Goal: Task Accomplishment & Management: Use online tool/utility

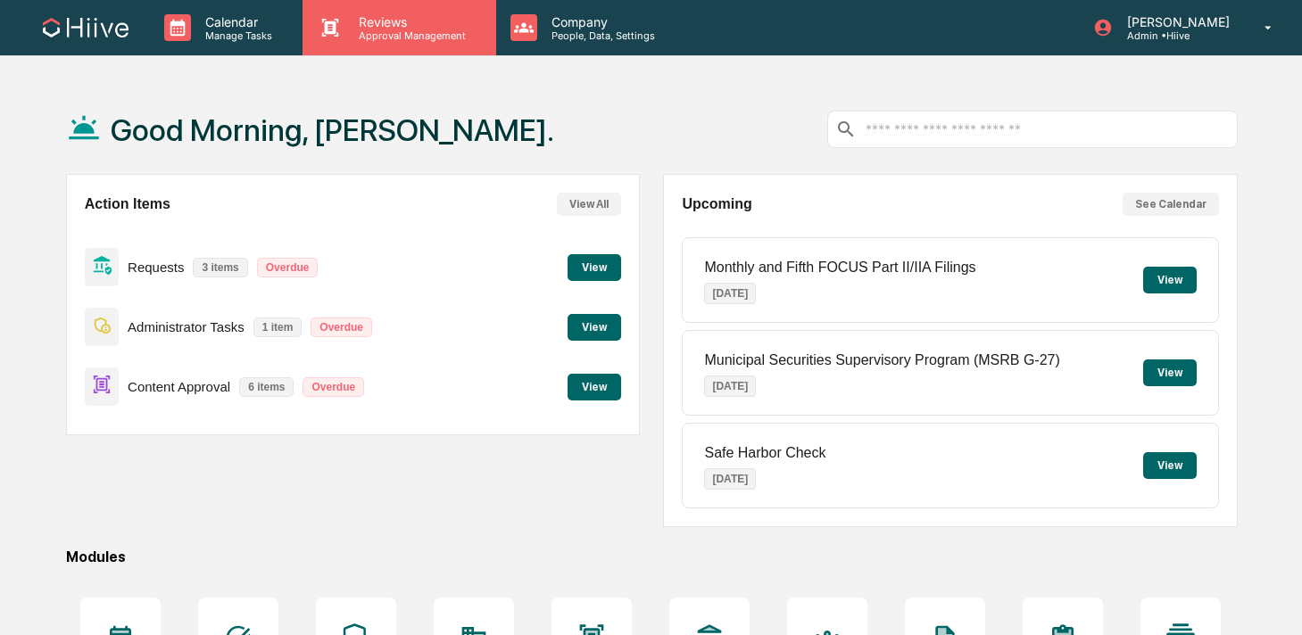
click at [417, 9] on div "Reviews Approval Management" at bounding box center [398, 27] width 193 height 55
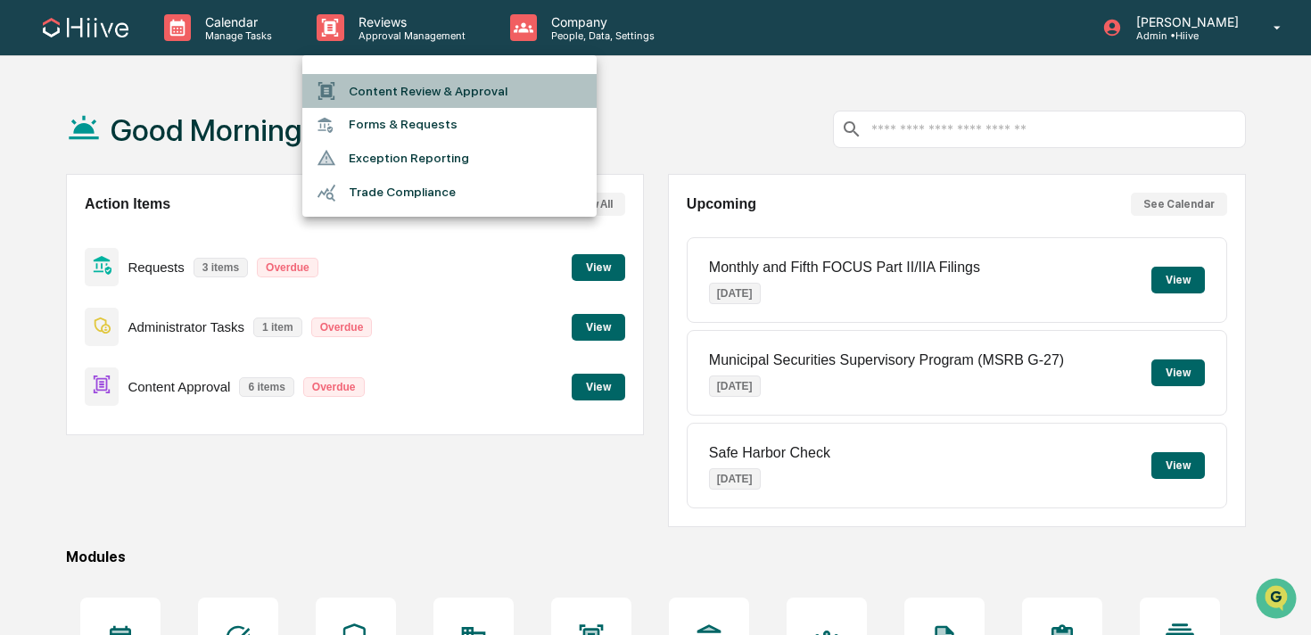
click at [408, 87] on li "Content Review & Approval" at bounding box center [449, 91] width 294 height 34
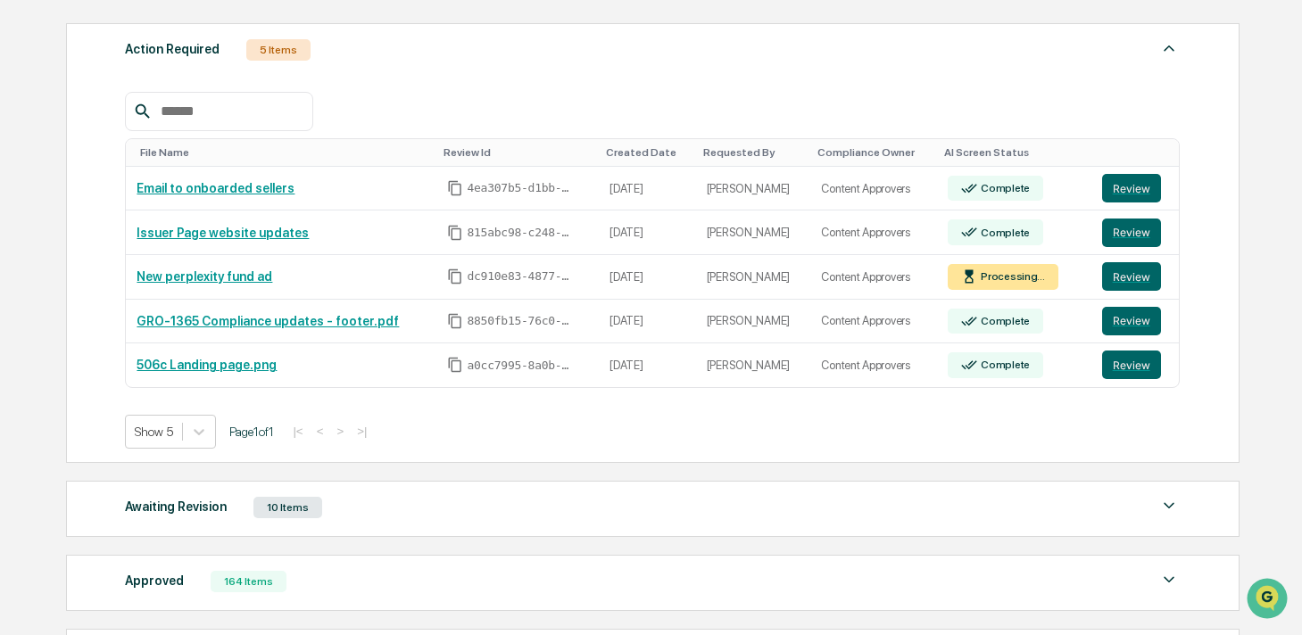
scroll to position [425, 0]
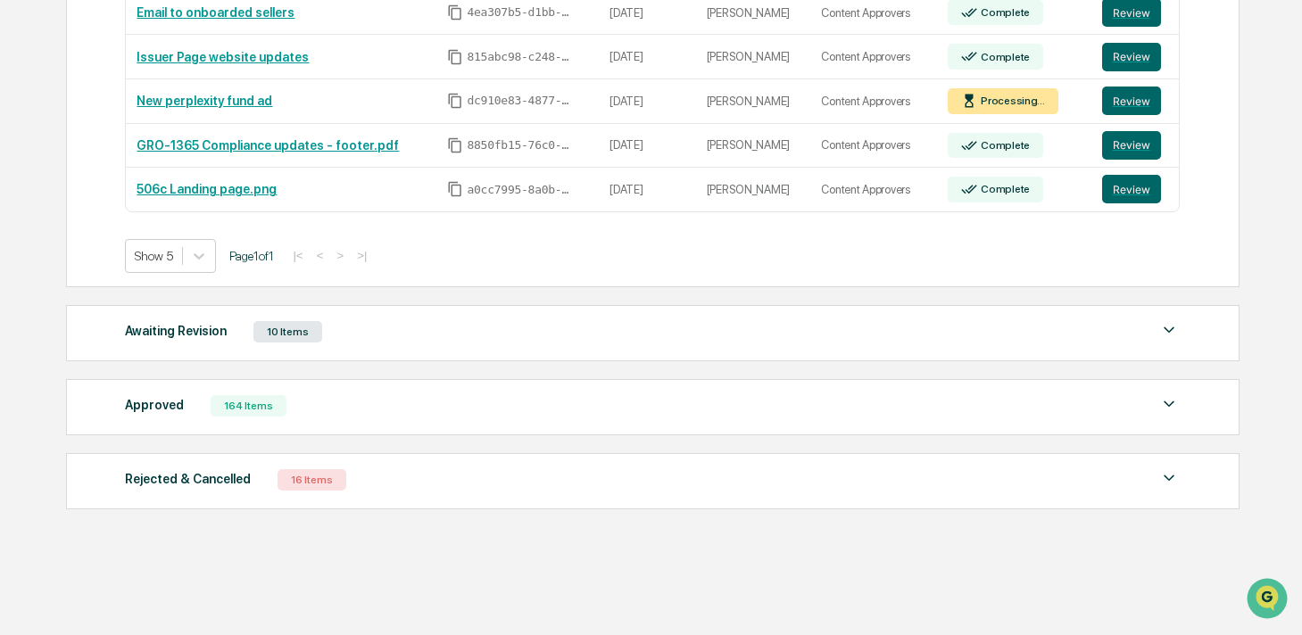
click at [250, 412] on div "164 Items" at bounding box center [249, 405] width 76 height 21
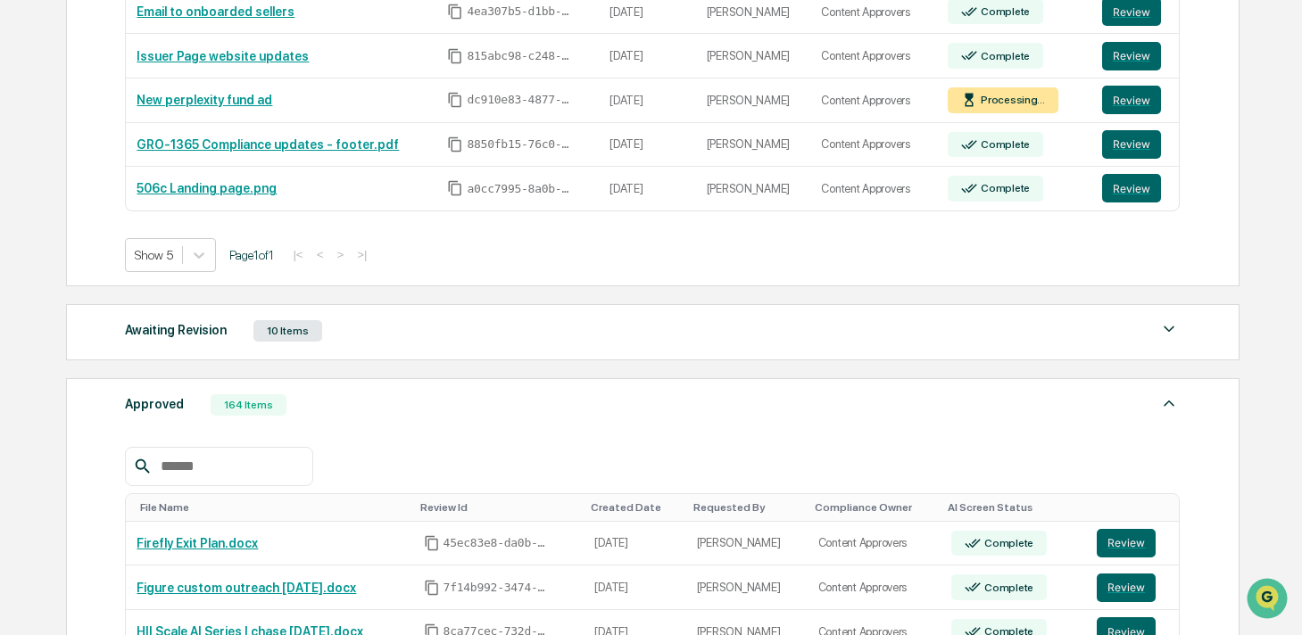
click at [197, 480] on div at bounding box center [218, 466] width 187 height 39
click at [196, 457] on input "text" at bounding box center [229, 466] width 152 height 23
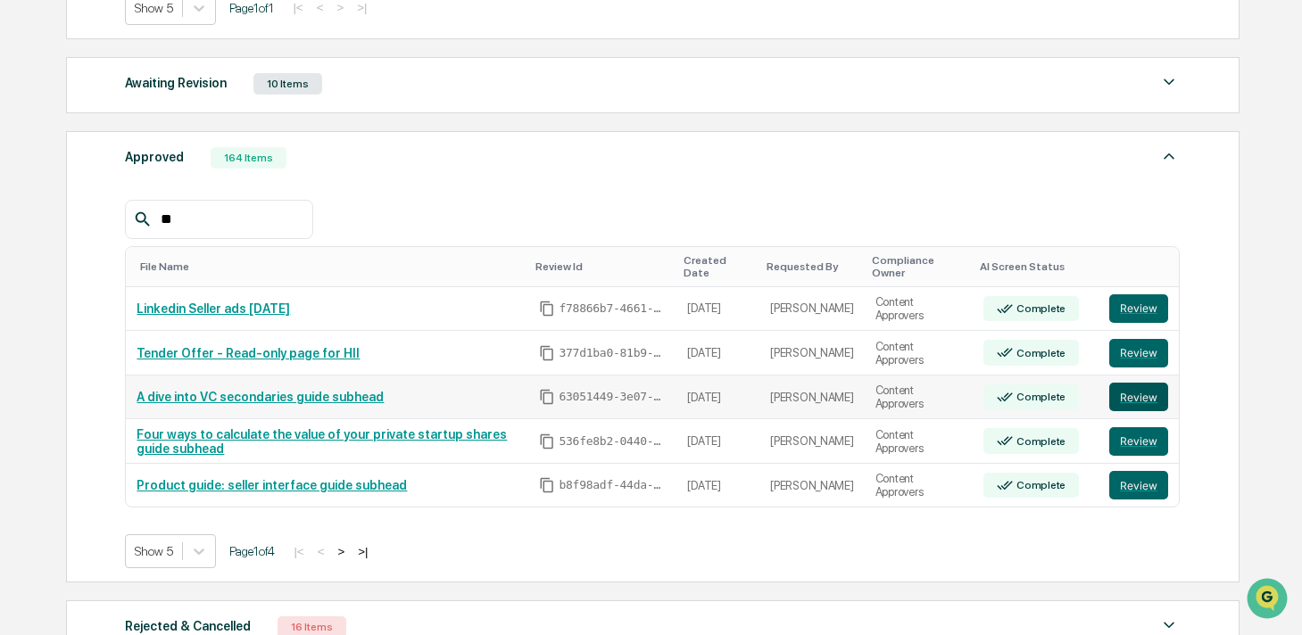
scroll to position [693, 0]
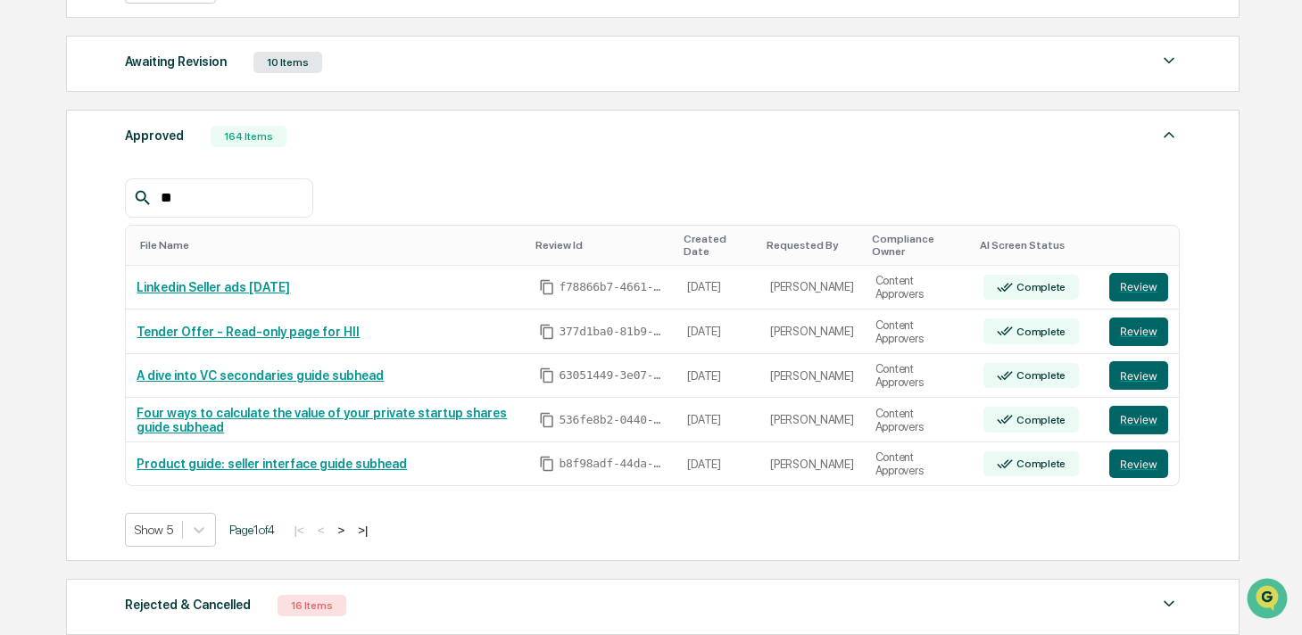
type input "**"
click at [350, 535] on button ">" at bounding box center [341, 530] width 18 height 15
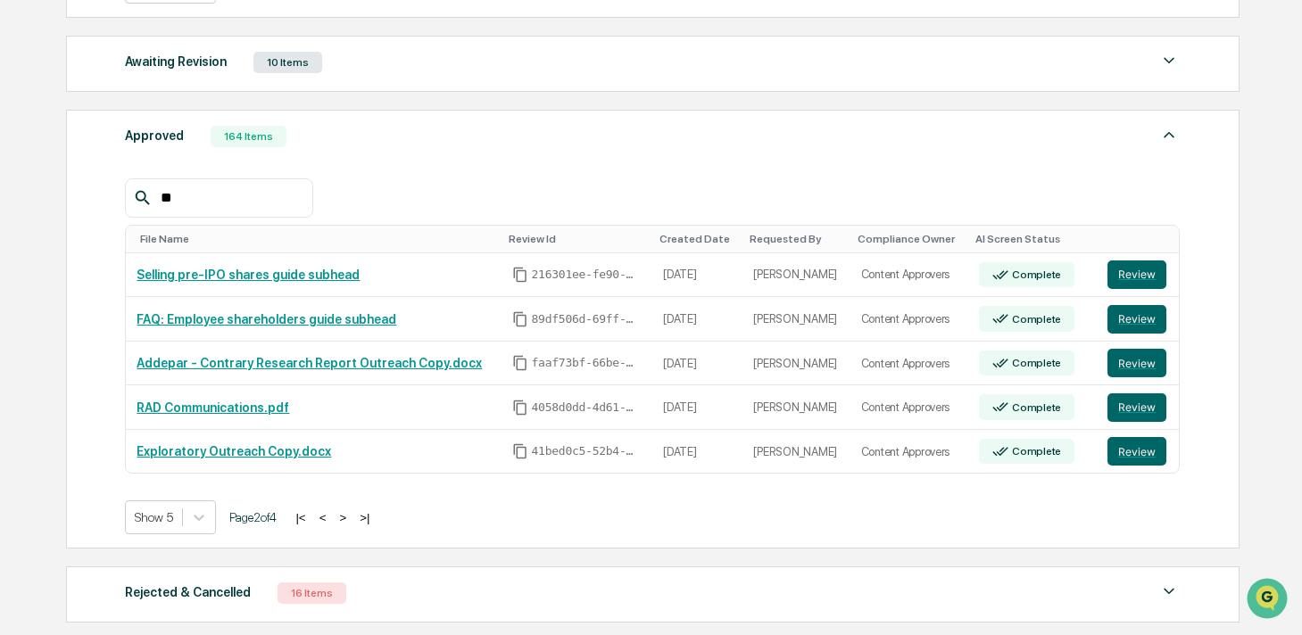
click at [352, 520] on button ">" at bounding box center [343, 517] width 18 height 15
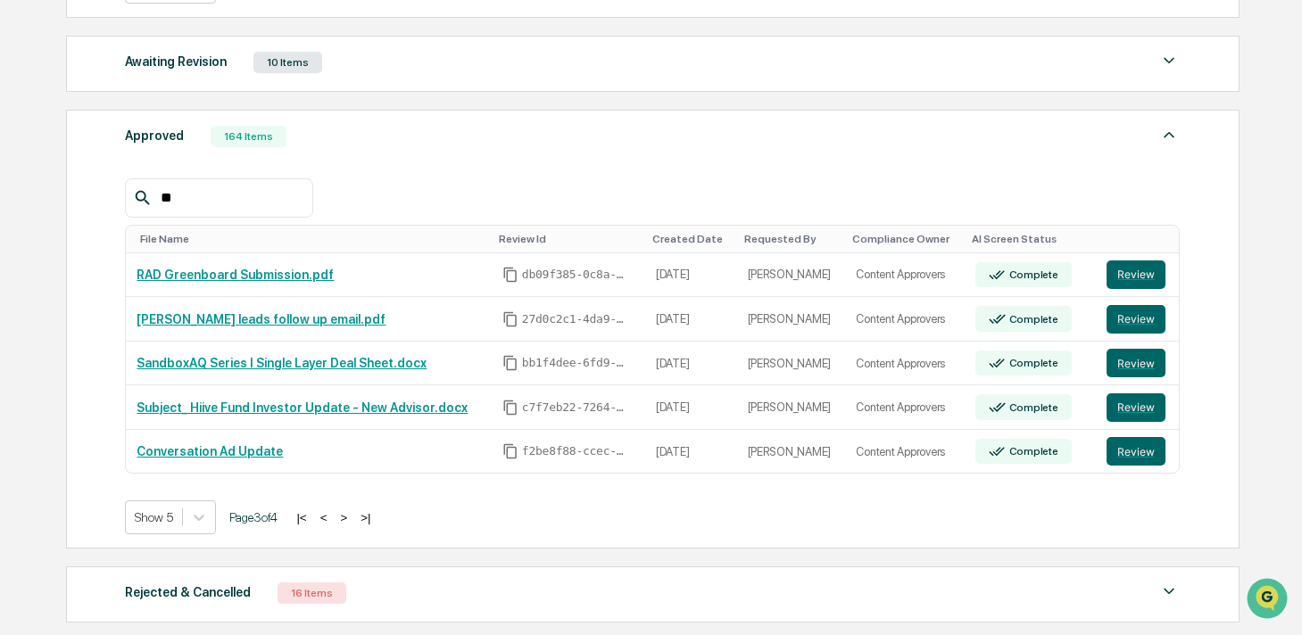
click at [352, 520] on button ">" at bounding box center [344, 517] width 18 height 15
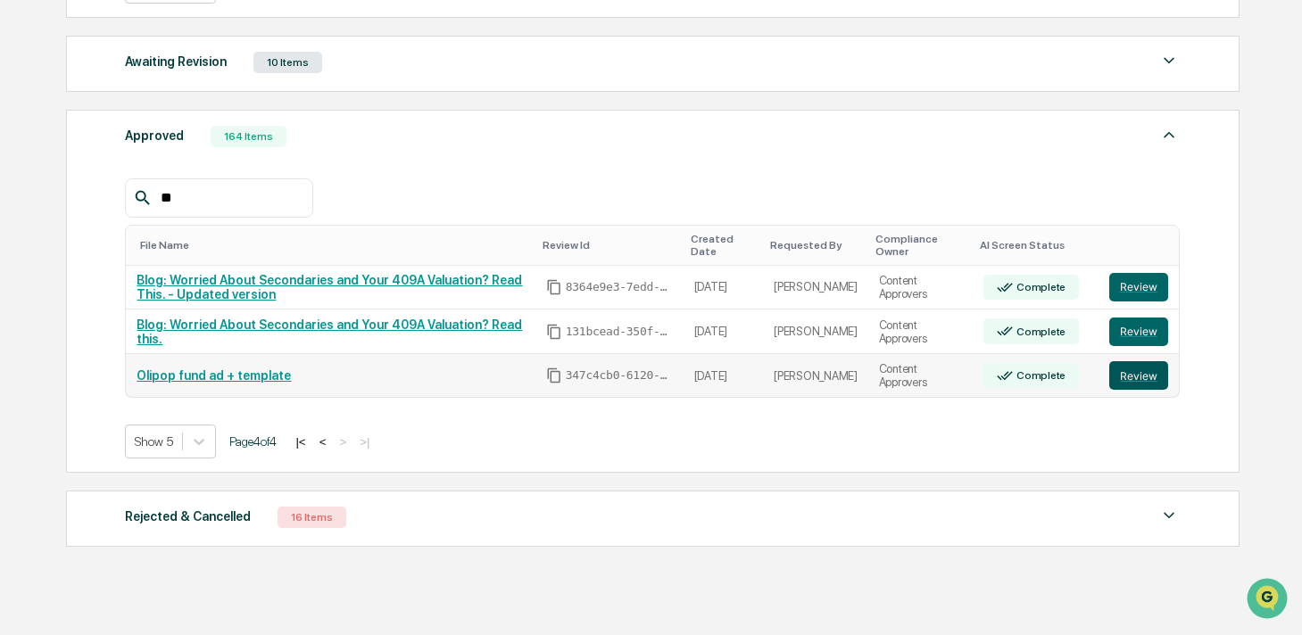
click at [1121, 381] on button "Review" at bounding box center [1138, 375] width 59 height 29
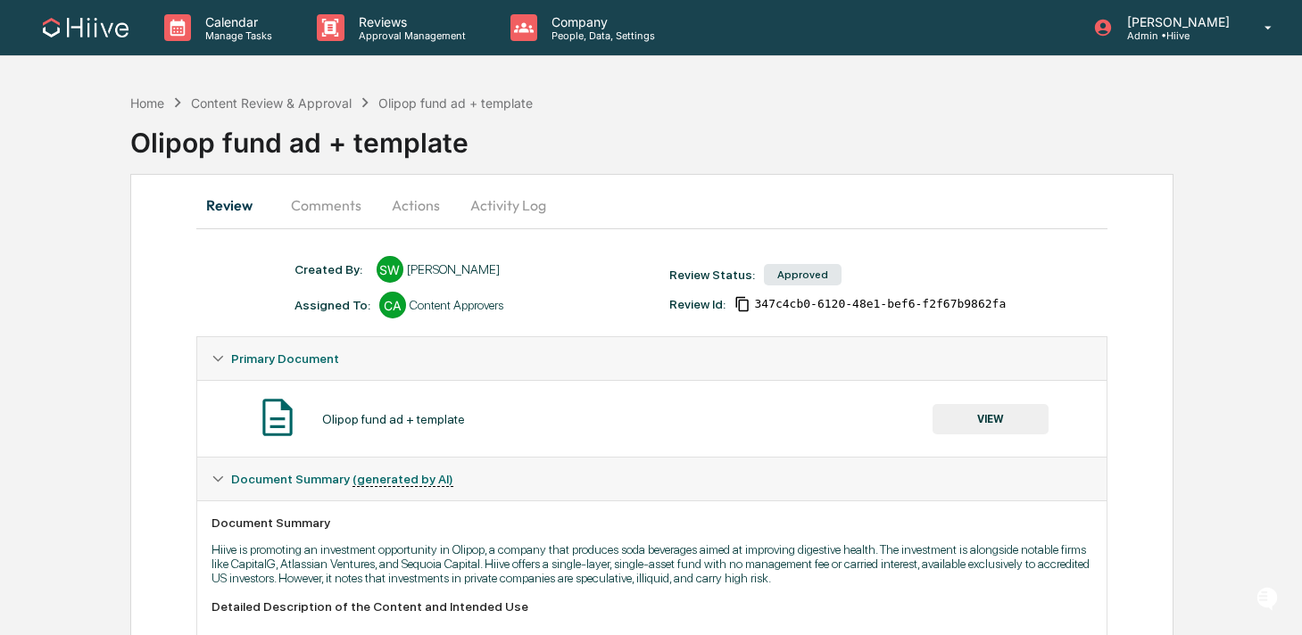
click at [345, 211] on button "Comments" at bounding box center [326, 205] width 99 height 43
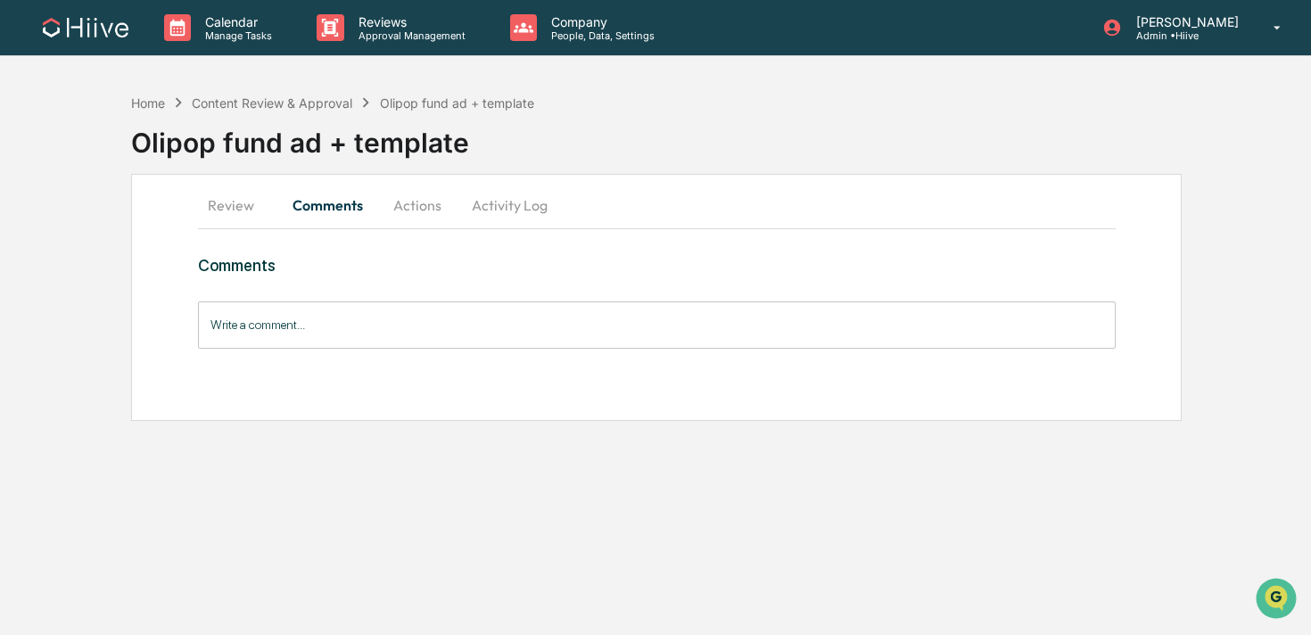
click at [409, 208] on button "Actions" at bounding box center [417, 205] width 80 height 43
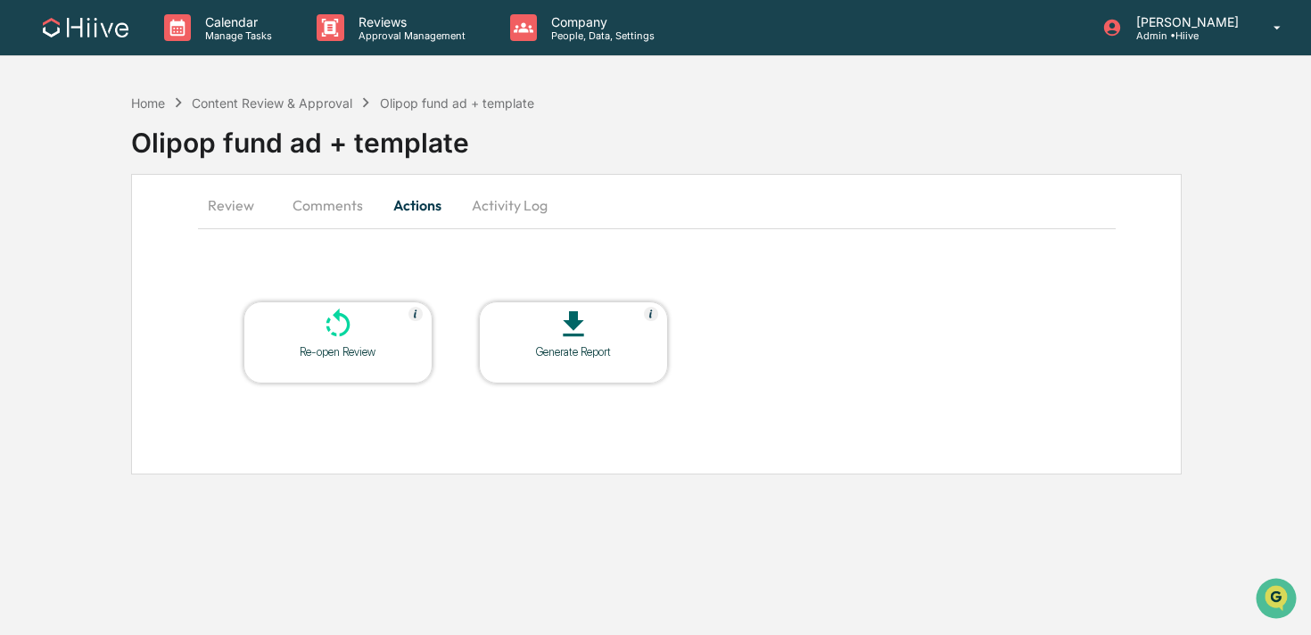
click at [256, 196] on button "Review" at bounding box center [238, 205] width 80 height 43
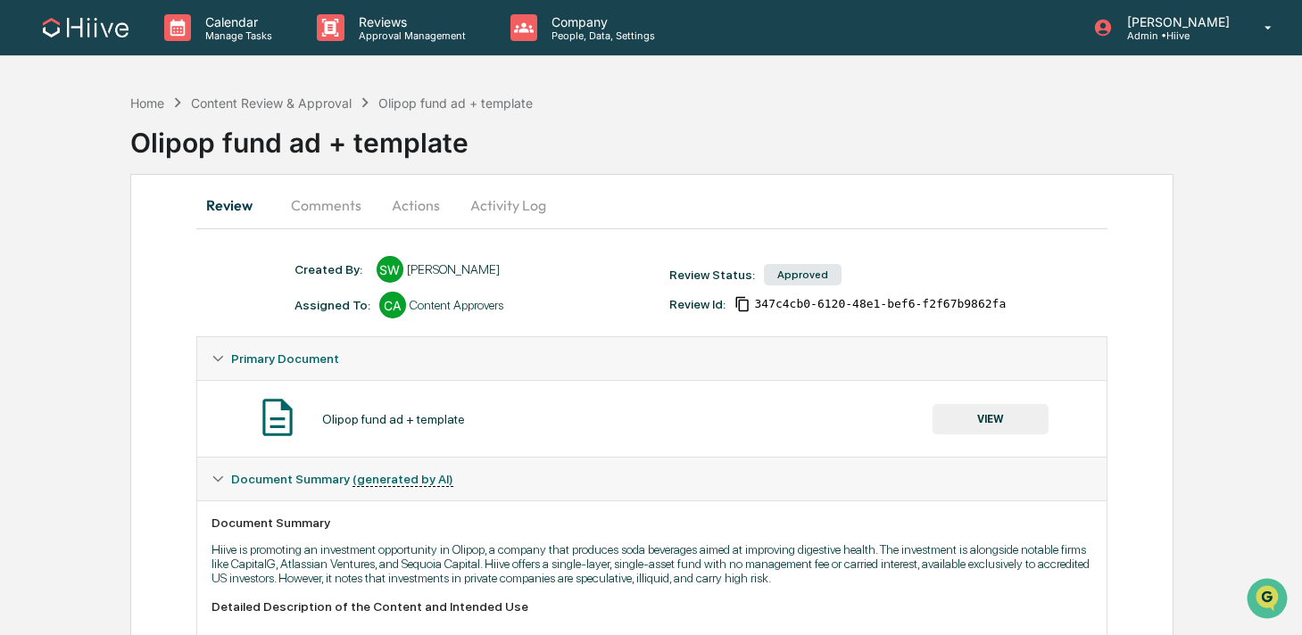
click at [948, 412] on button "VIEW" at bounding box center [990, 419] width 116 height 30
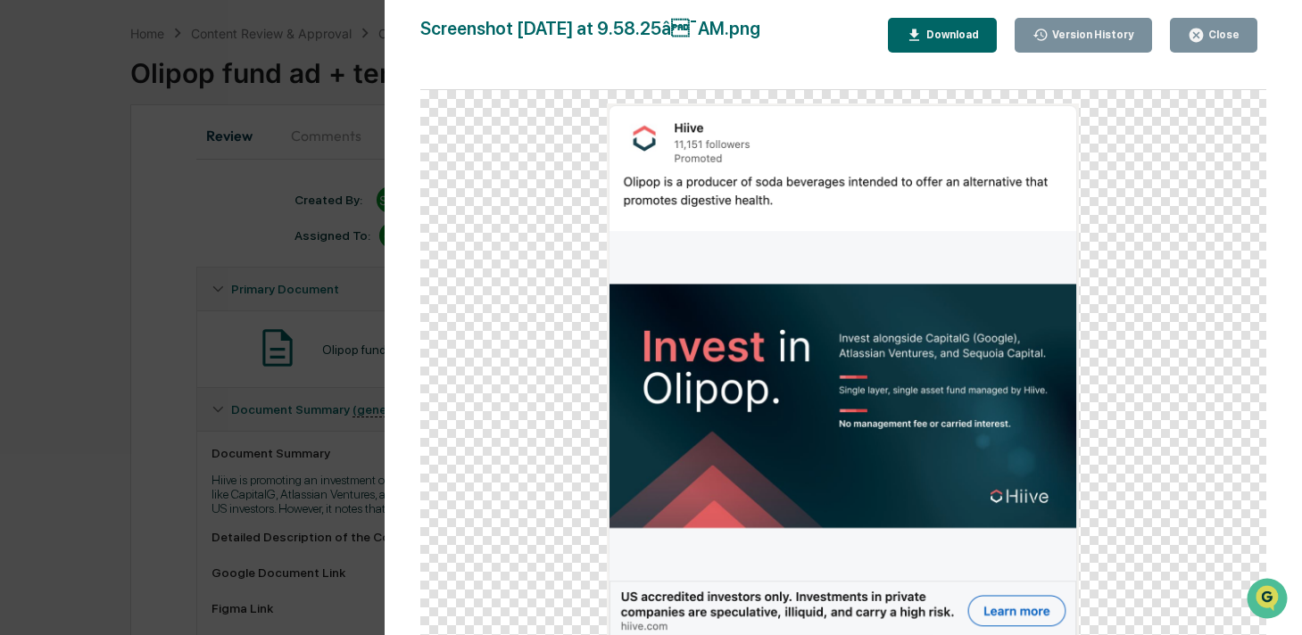
scroll to position [95, 0]
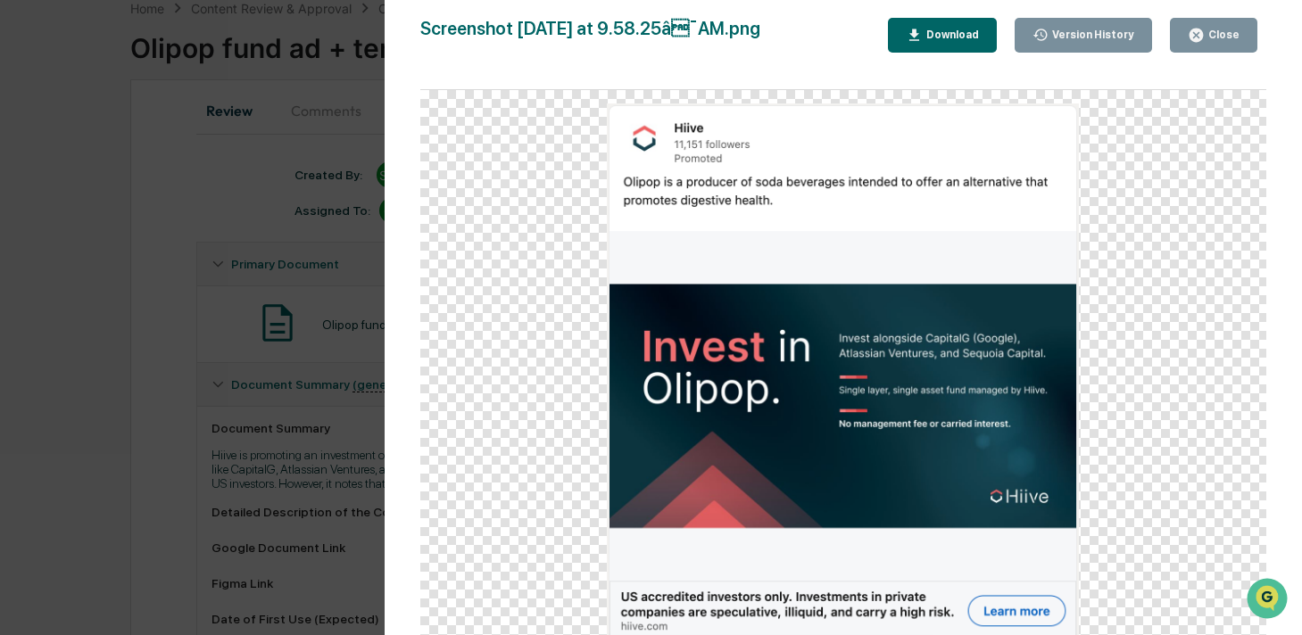
click at [237, 506] on div "Version History 03/26/2025, 06:02 PM Susan Woodard Screenshot 2025-03-26 at 9.5…" at bounding box center [651, 317] width 1302 height 635
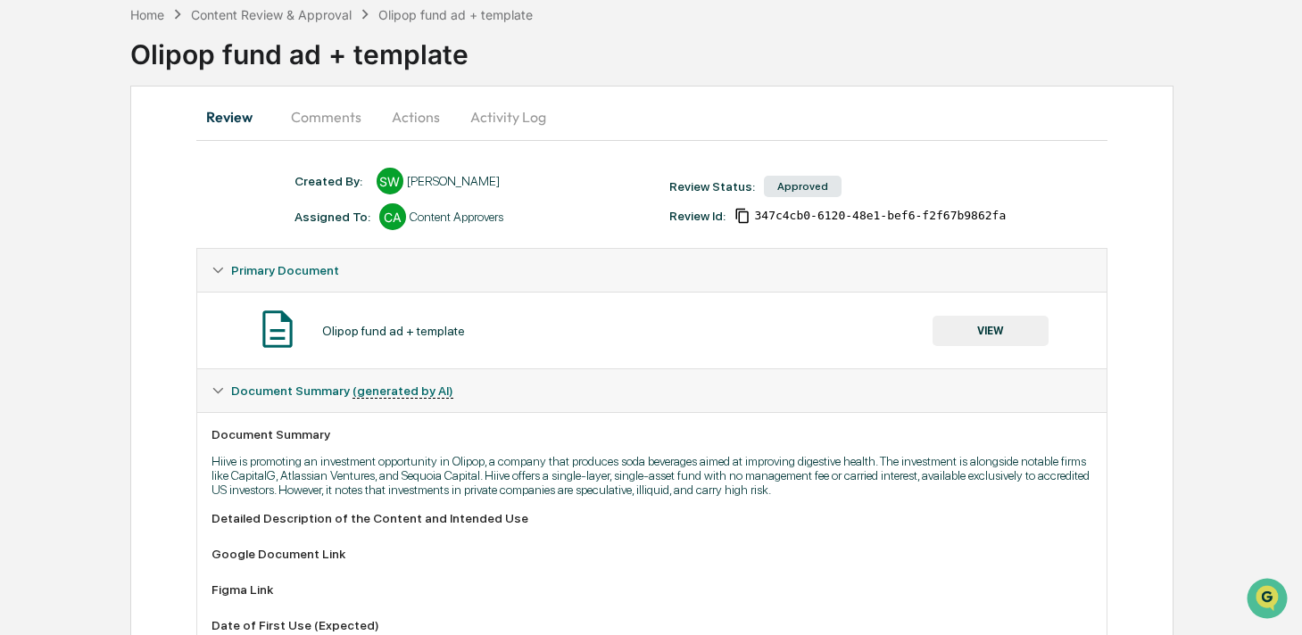
scroll to position [0, 0]
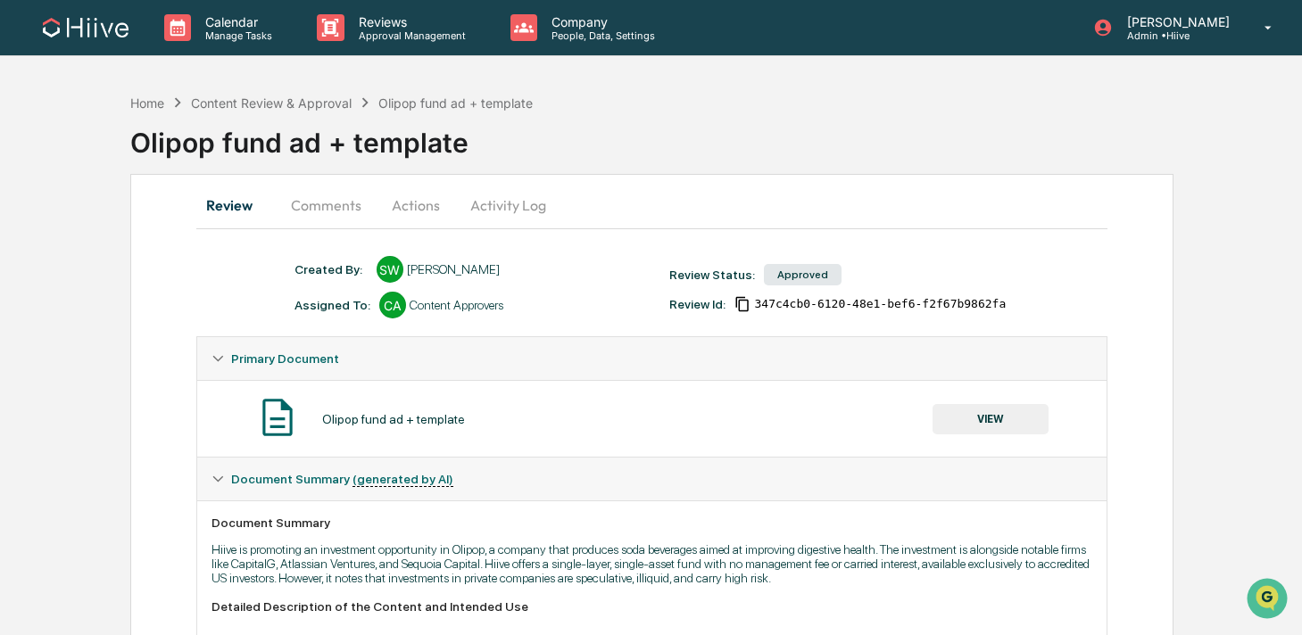
click at [956, 425] on button "VIEW" at bounding box center [990, 419] width 116 height 30
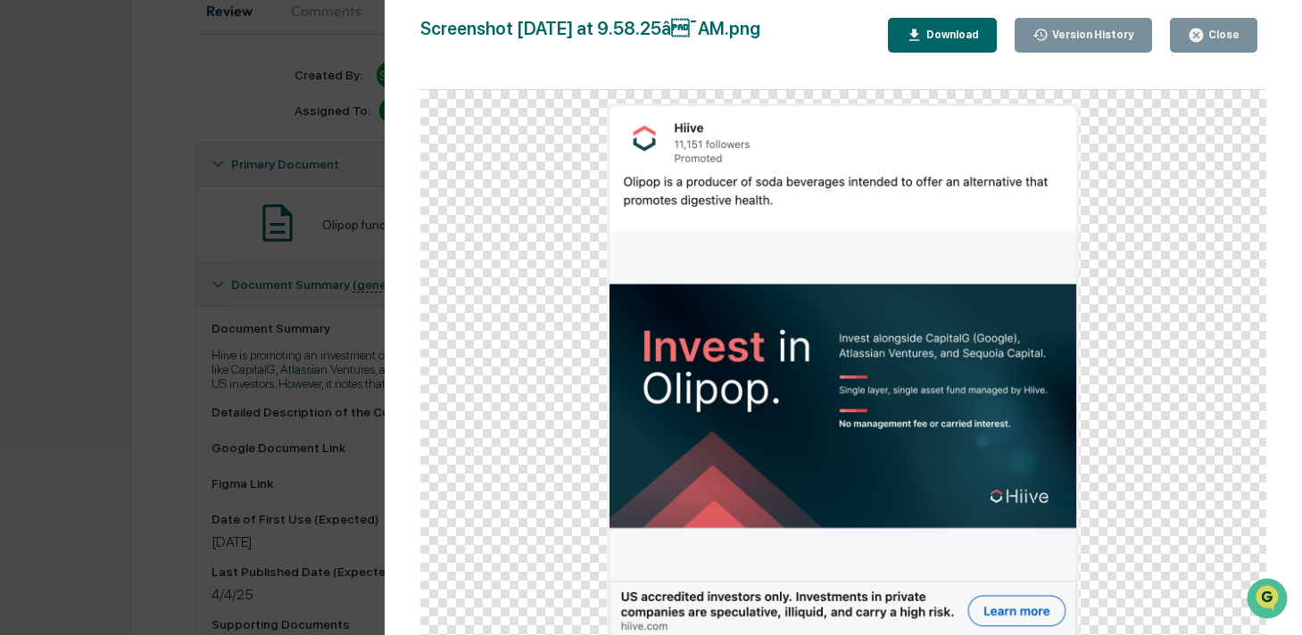
scroll to position [319, 0]
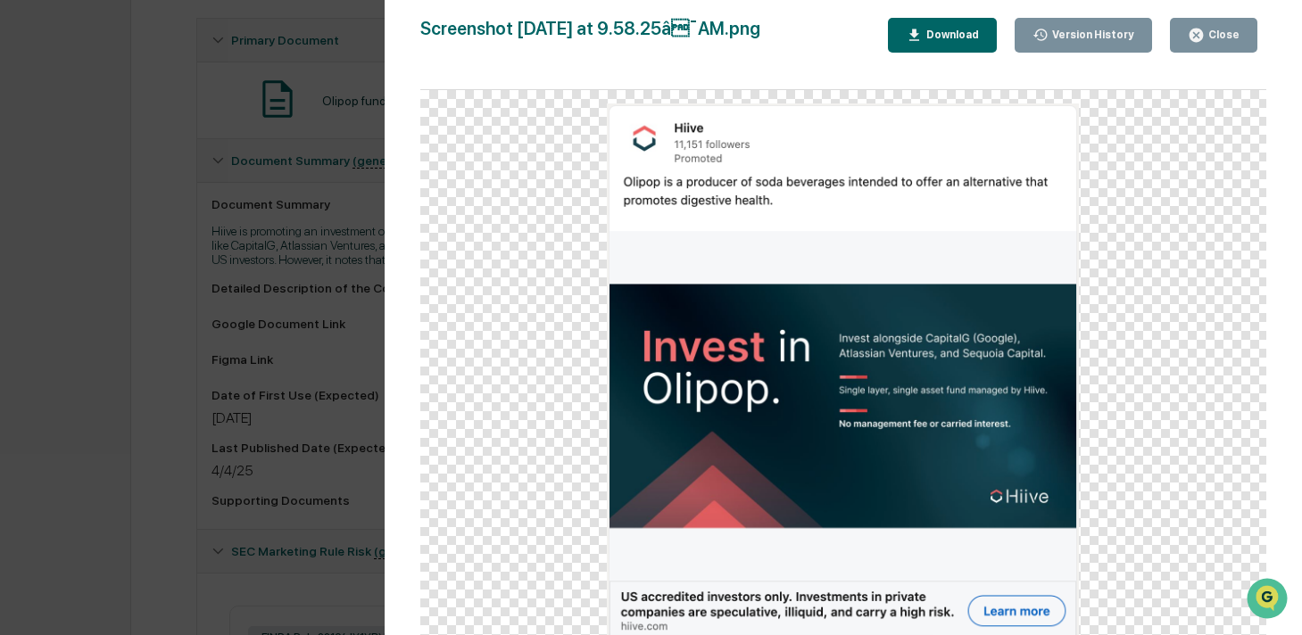
click at [967, 29] on div "Download" at bounding box center [950, 35] width 56 height 12
click at [349, 233] on div "Version History 03/26/2025, 06:02 PM Susan Woodard Screenshot 2025-03-26 at 9.5…" at bounding box center [651, 317] width 1302 height 635
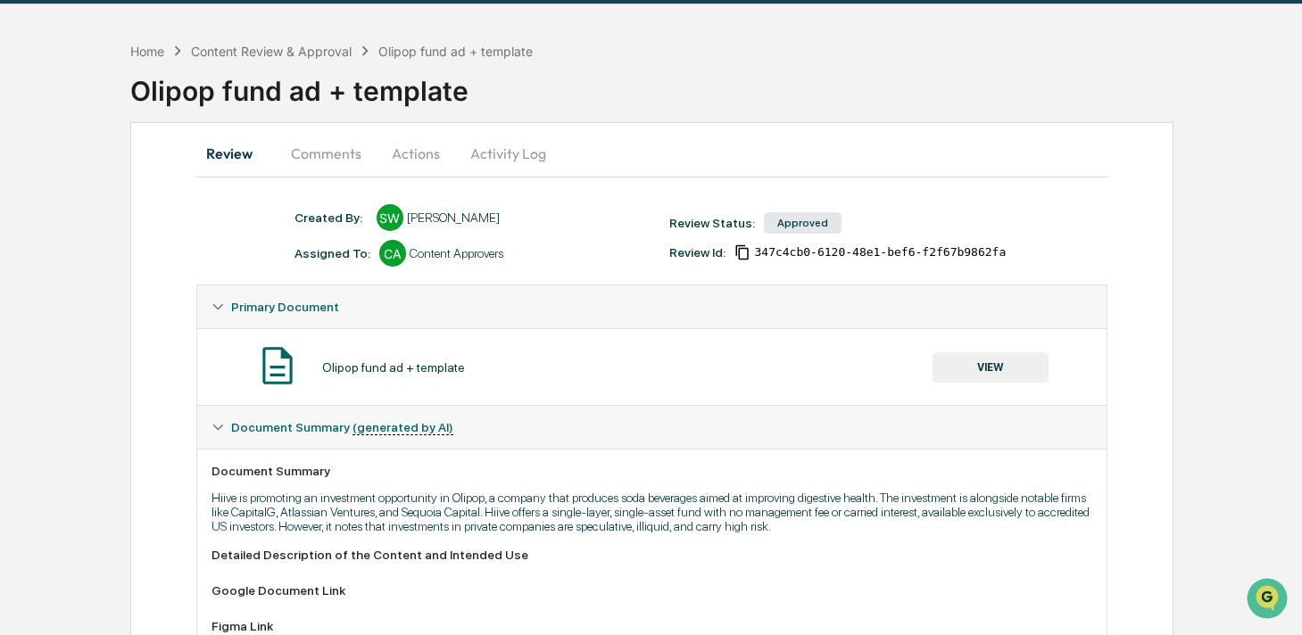
scroll to position [0, 0]
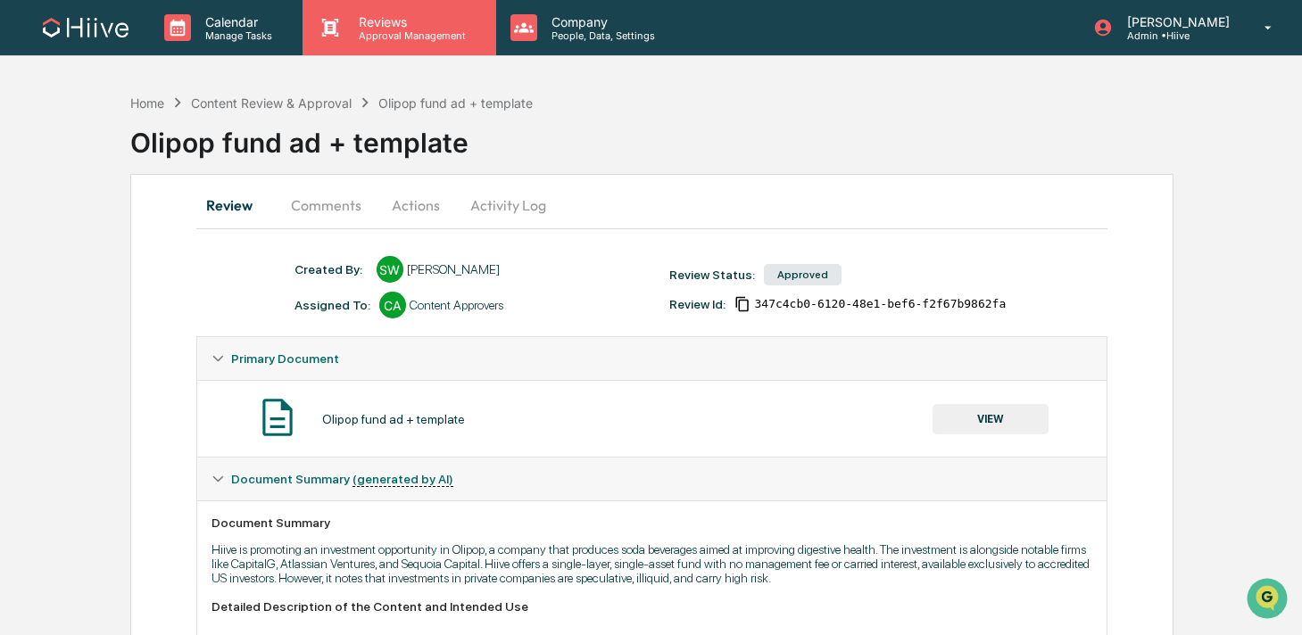
click at [360, 38] on p "Approval Management" at bounding box center [409, 35] width 130 height 12
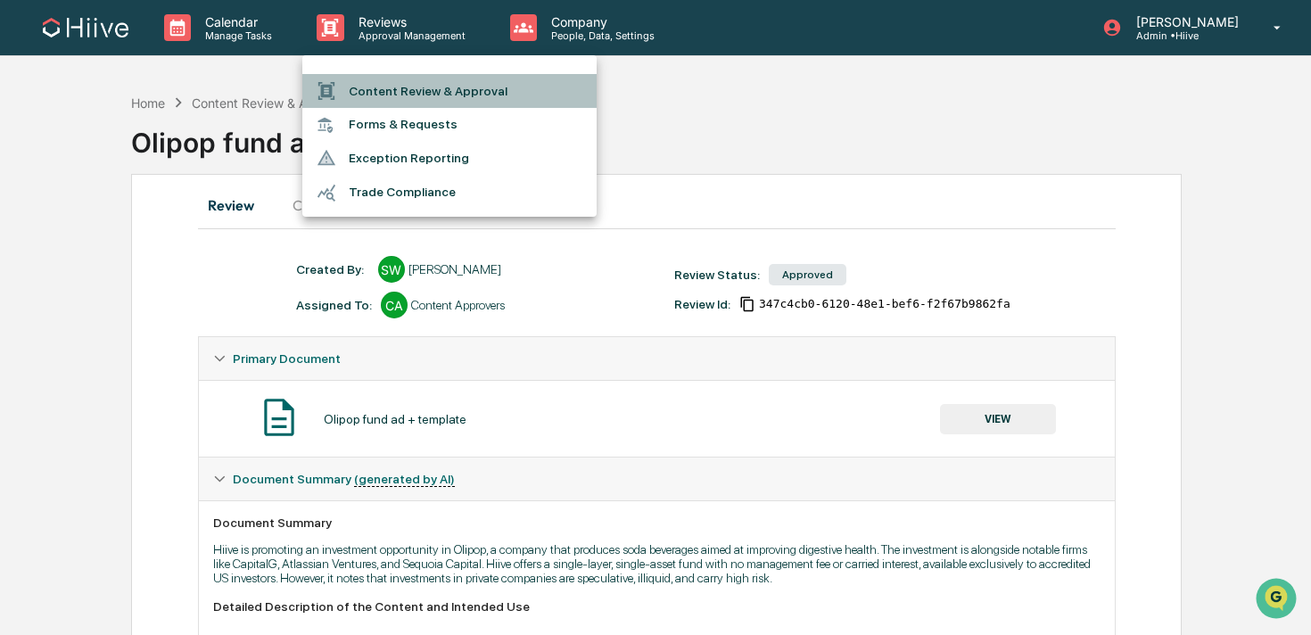
click at [359, 80] on li "Content Review & Approval" at bounding box center [449, 91] width 294 height 34
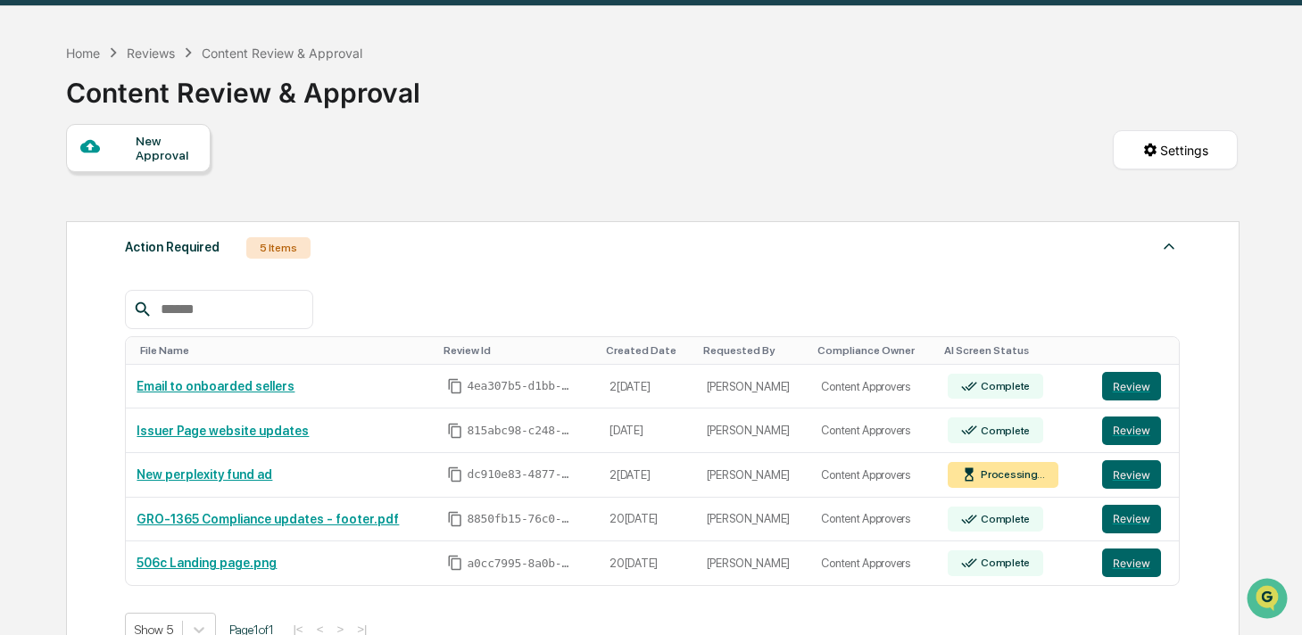
scroll to position [155, 0]
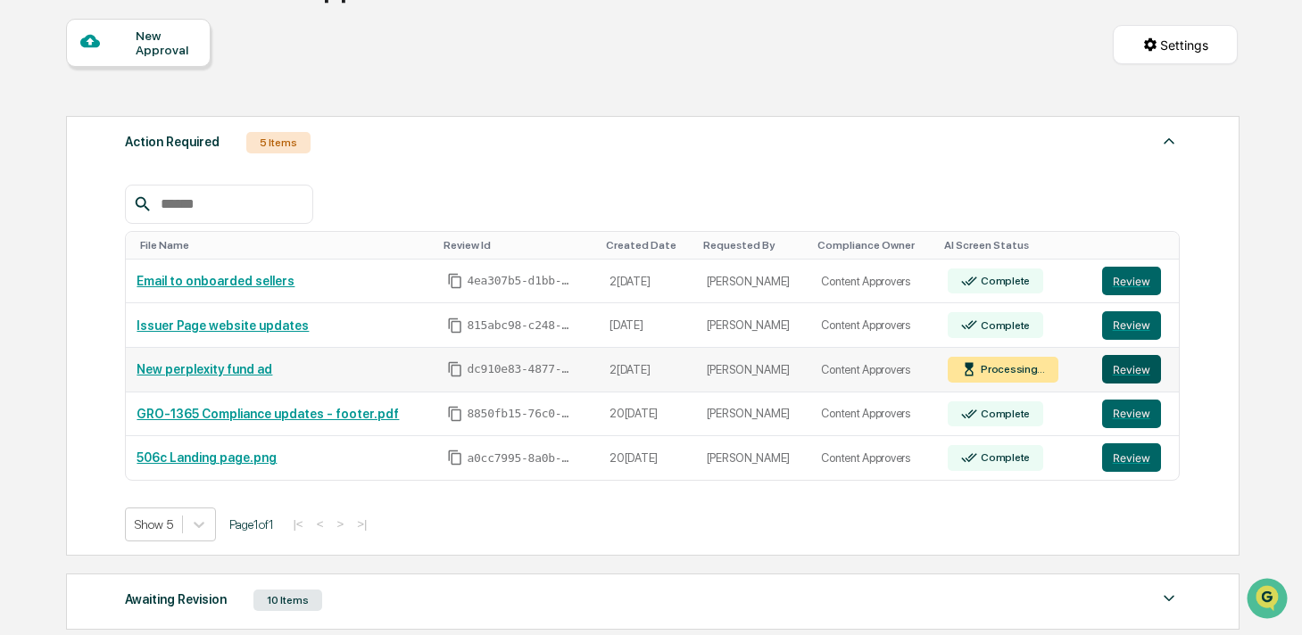
click at [1123, 375] on button "Review" at bounding box center [1131, 369] width 59 height 29
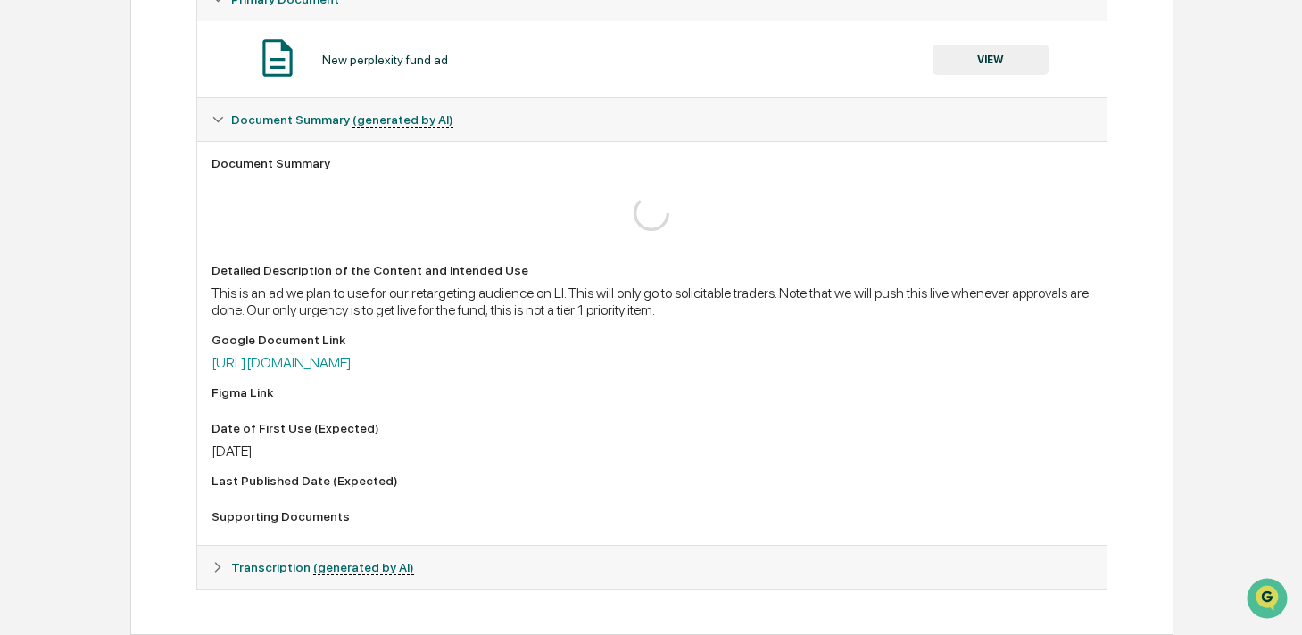
click at [965, 65] on button "VIEW" at bounding box center [990, 60] width 116 height 30
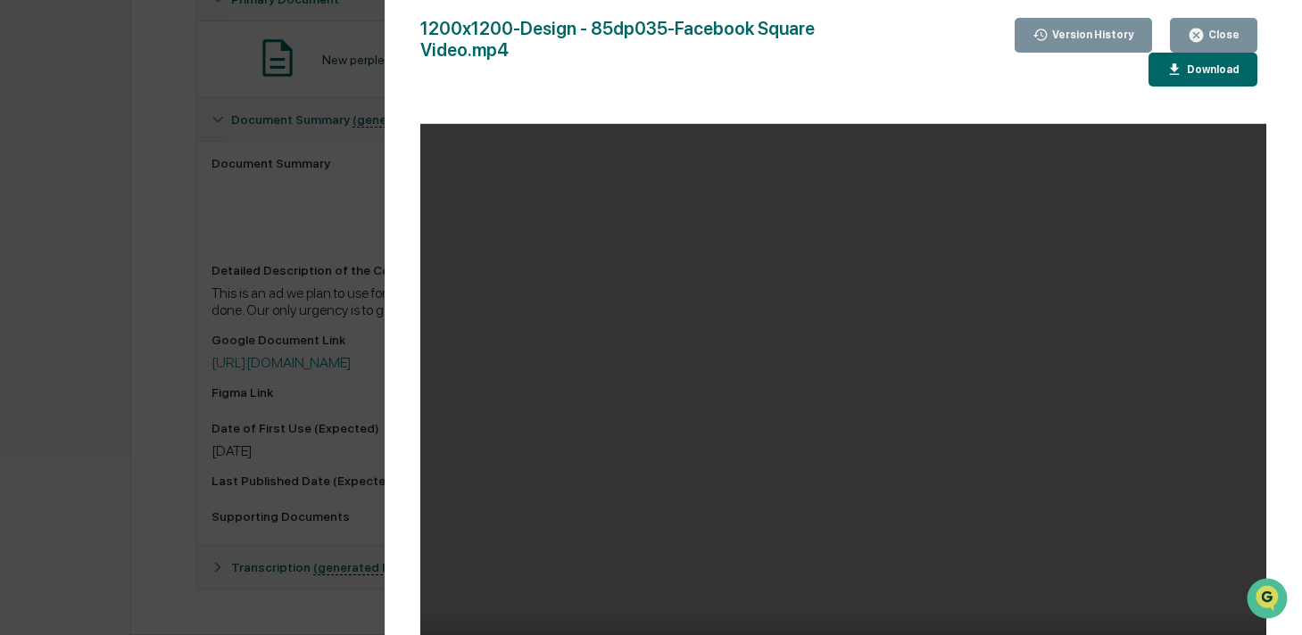
click at [698, 539] on video "Your browser does not support the video tag." at bounding box center [843, 415] width 846 height 582
click at [1194, 37] on icon "button" at bounding box center [1195, 35] width 13 height 13
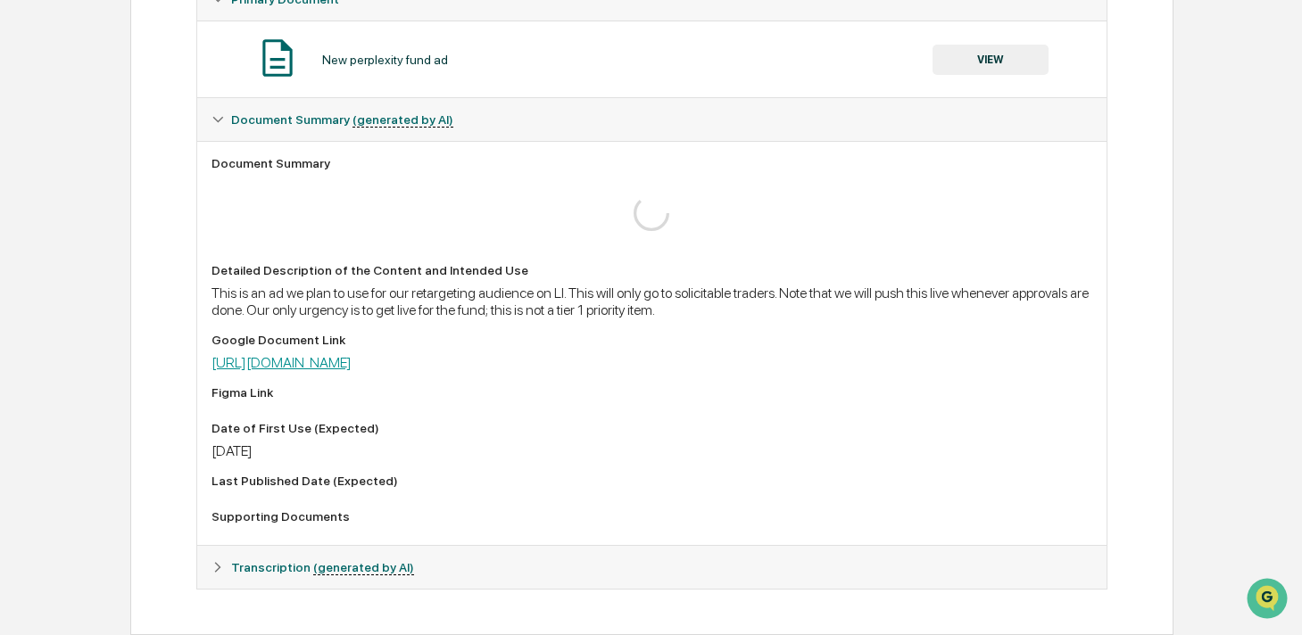
click at [352, 366] on link "https://drive.google.com/file/d/1CJWocsQfrEDnXoP5YGyFsvgPuNKuL92i/view?usp=shar…" at bounding box center [281, 362] width 140 height 17
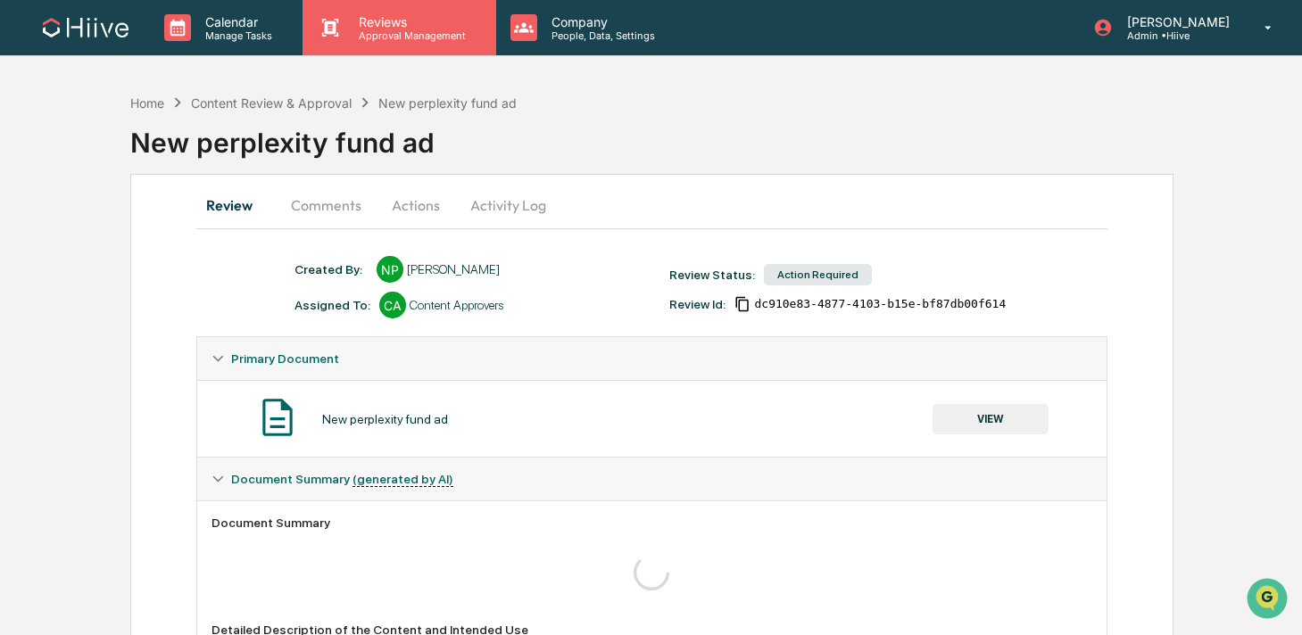
click at [395, 29] on div "Reviews Approval Management" at bounding box center [409, 28] width 130 height 28
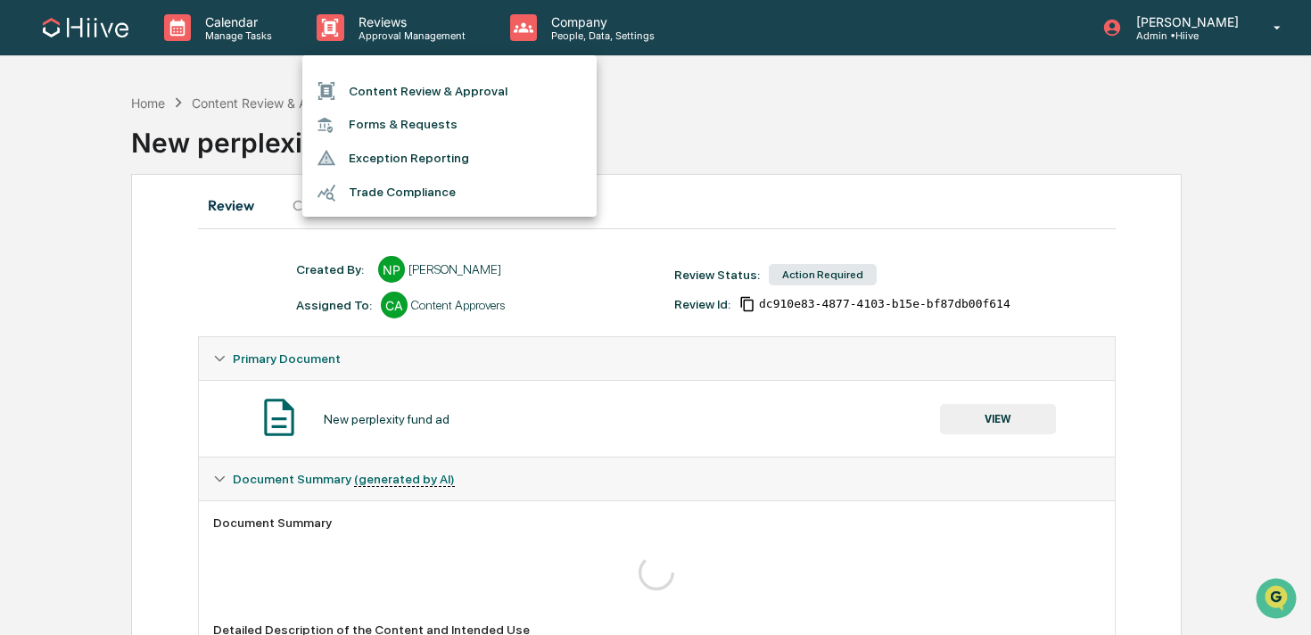
click at [393, 88] on li "Content Review & Approval" at bounding box center [449, 91] width 294 height 34
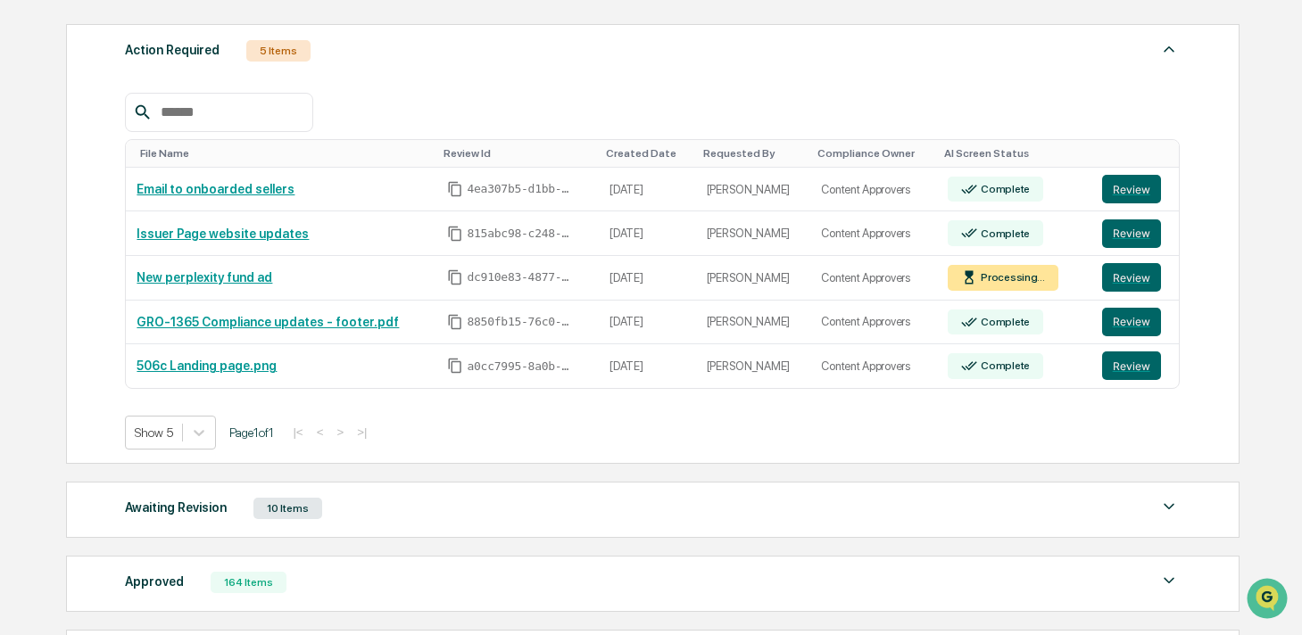
scroll to position [245, 0]
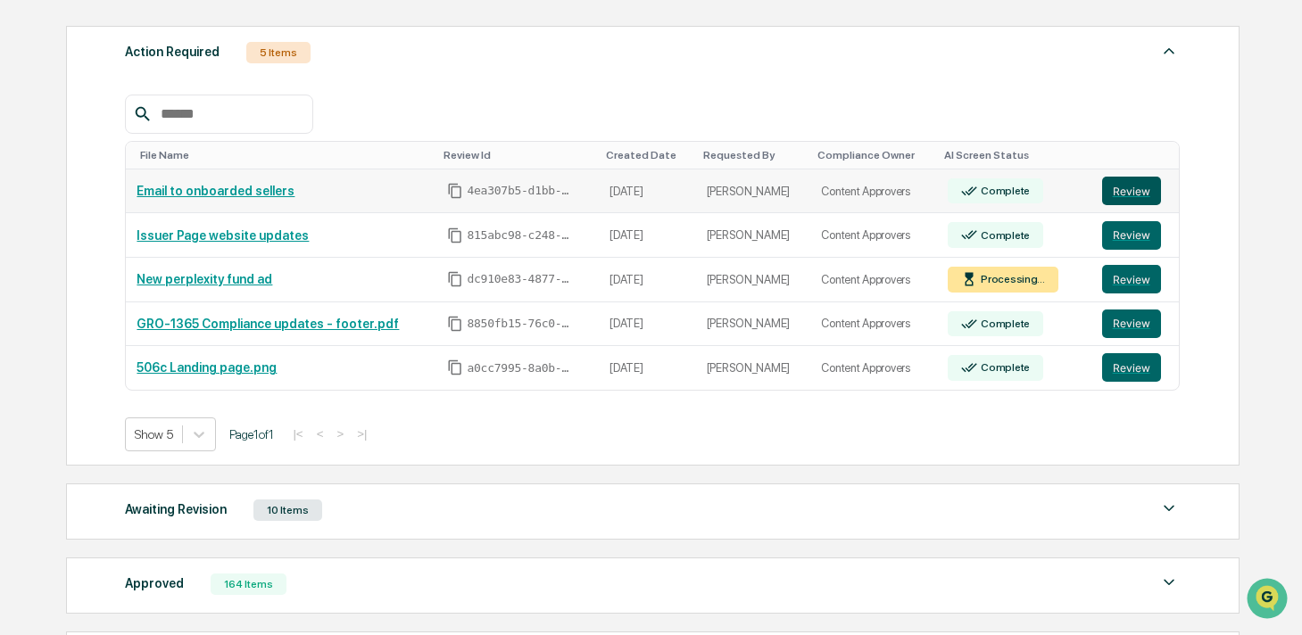
click at [1122, 185] on button "Review" at bounding box center [1131, 191] width 59 height 29
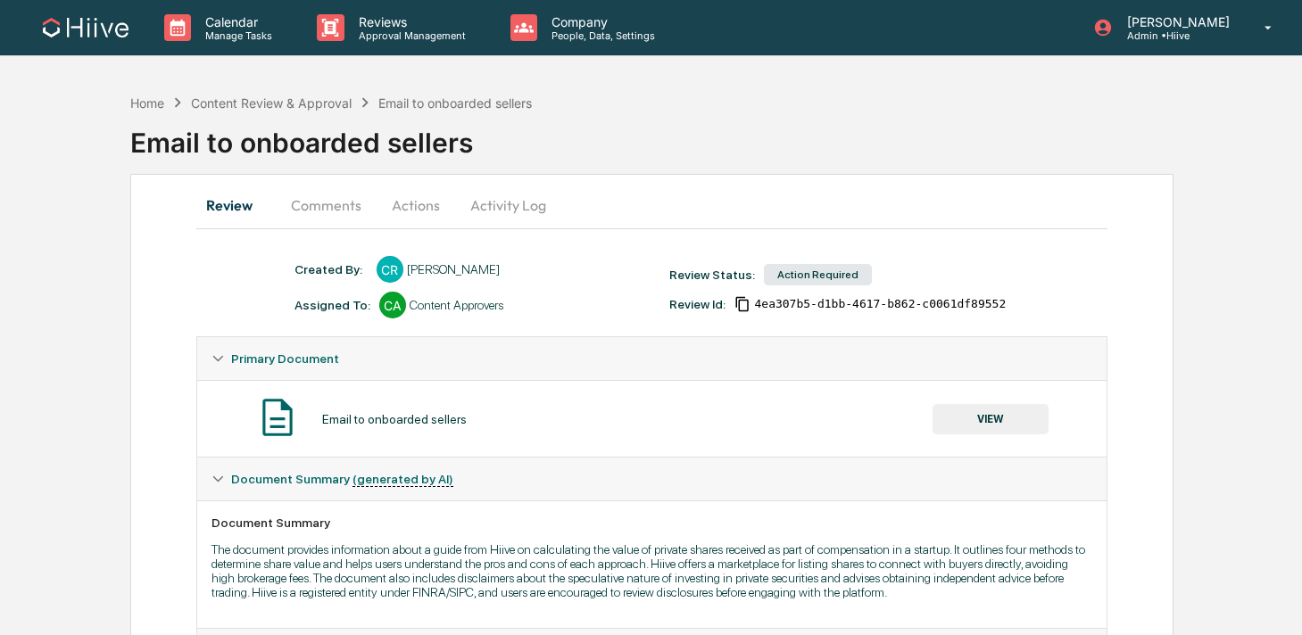
click at [327, 206] on button "Comments" at bounding box center [326, 205] width 99 height 43
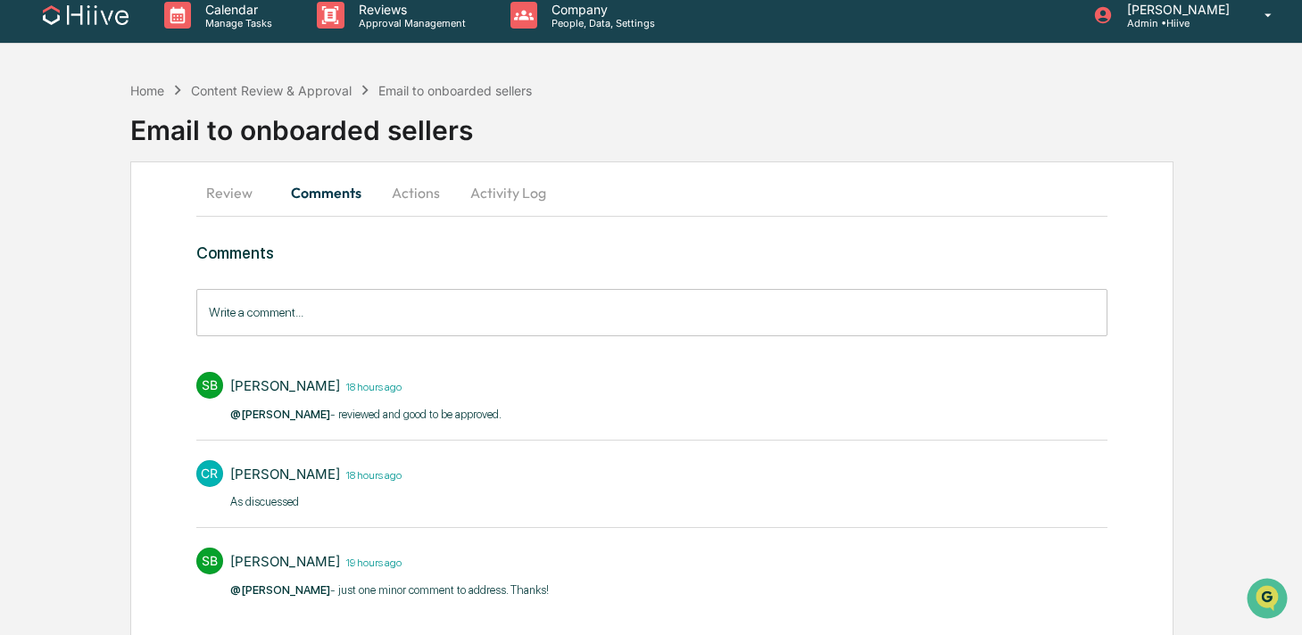
scroll to position [13, 0]
click at [243, 196] on button "Review" at bounding box center [236, 191] width 80 height 43
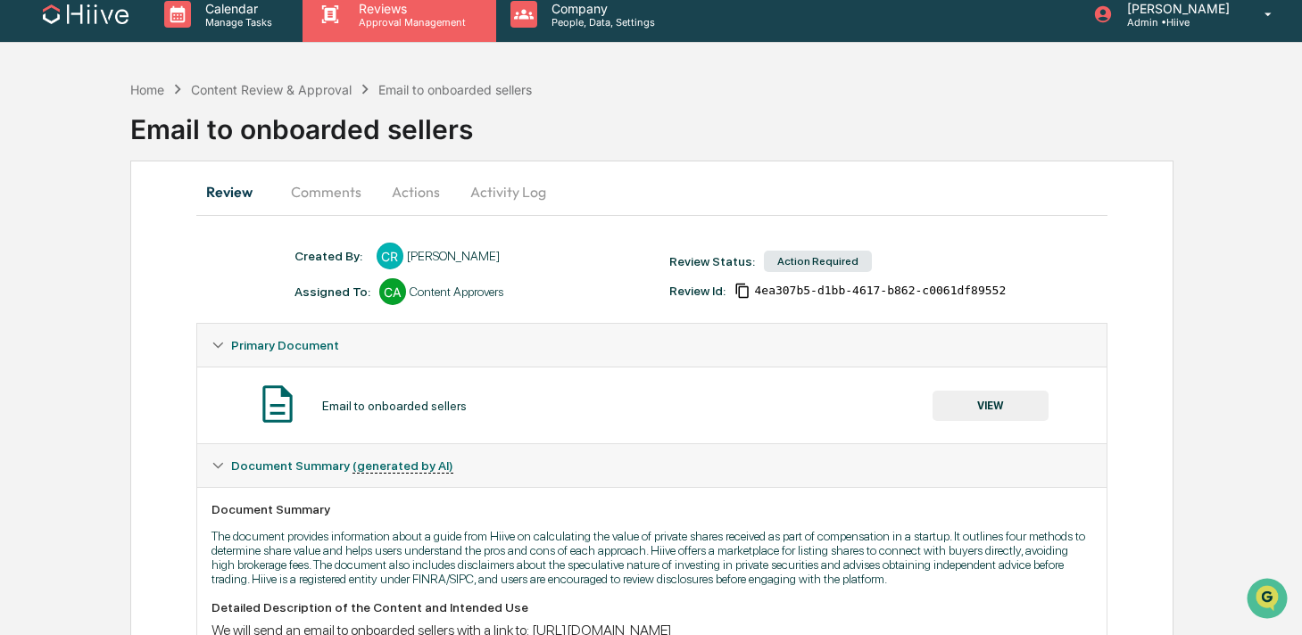
click at [334, 32] on div "Reviews Approval Management" at bounding box center [398, 14] width 193 height 55
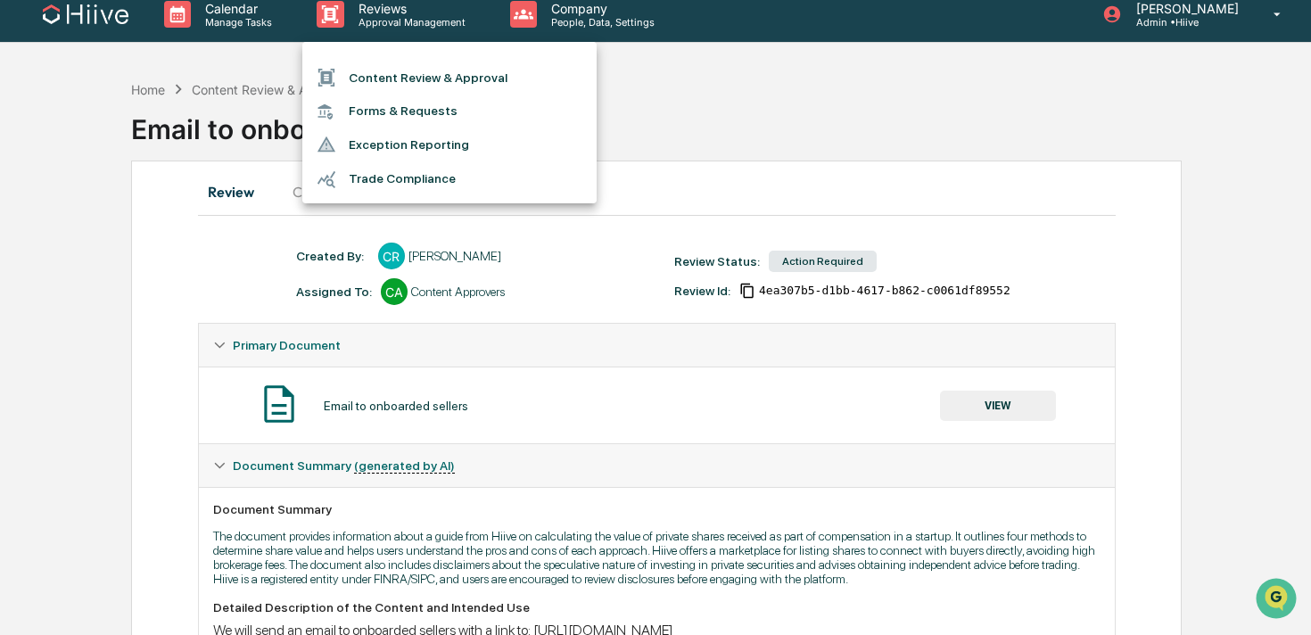
click at [334, 68] on icon at bounding box center [327, 78] width 20 height 20
